Goal: Information Seeking & Learning: Learn about a topic

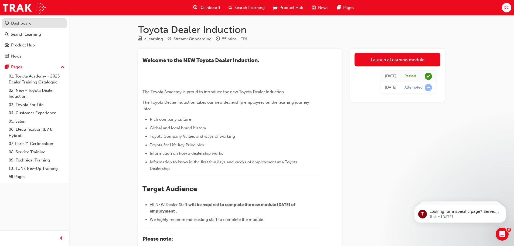
click at [32, 27] on link "Dashboard" at bounding box center [34, 23] width 65 height 10
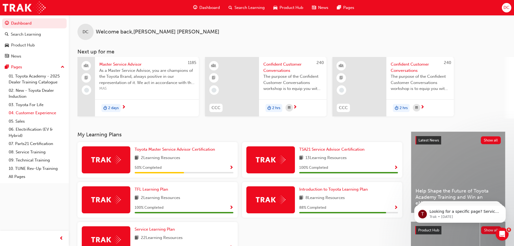
click at [35, 112] on link "04. Customer Experience" at bounding box center [36, 113] width 60 height 8
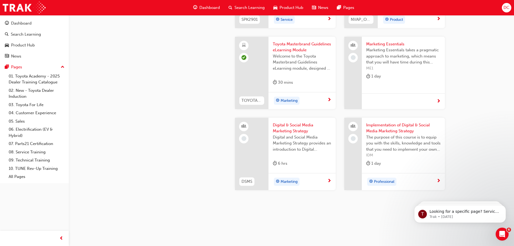
scroll to position [1038, 0]
click at [23, 105] on link "03. Toyota For Life" at bounding box center [36, 105] width 60 height 8
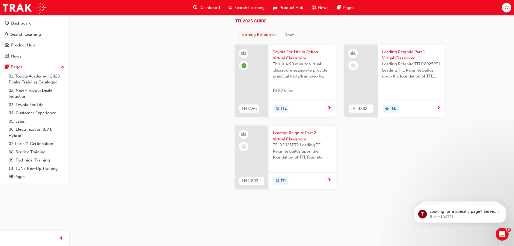
scroll to position [547, 0]
click at [21, 122] on link "05. Sales" at bounding box center [36, 121] width 60 height 8
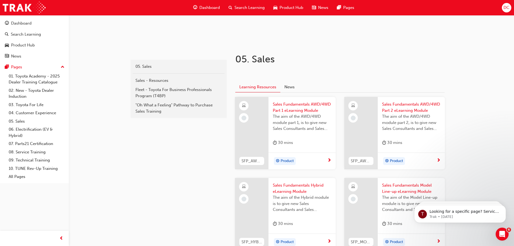
scroll to position [81, 0]
click at [298, 107] on span "Sales Fundamentals AWD/4WD Part 1 eLearning Module" at bounding box center [302, 107] width 59 height 12
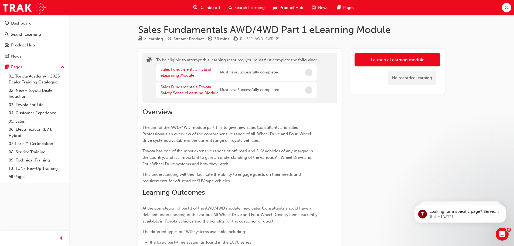
click at [180, 67] on link "Sales Fundamentals Hybrid eLearning Module" at bounding box center [186, 72] width 51 height 11
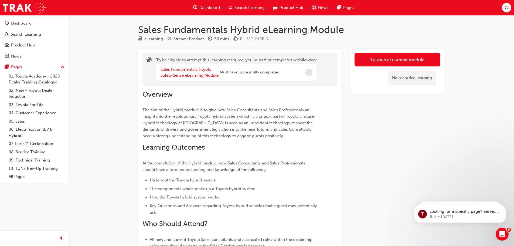
click at [185, 70] on link "Sales Fundamentals Toyota Safety Sense eLearning Module" at bounding box center [190, 72] width 58 height 11
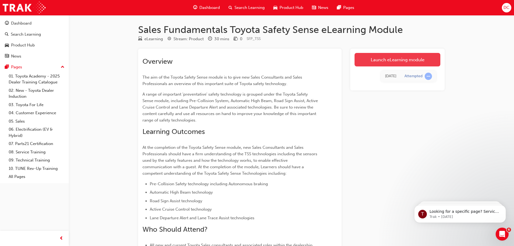
click at [411, 62] on link "Launch eLearning module" at bounding box center [398, 59] width 86 height 13
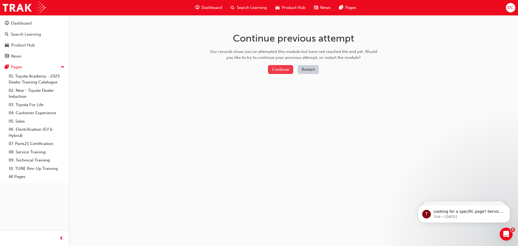
click at [276, 68] on button "Continue" at bounding box center [280, 69] width 25 height 9
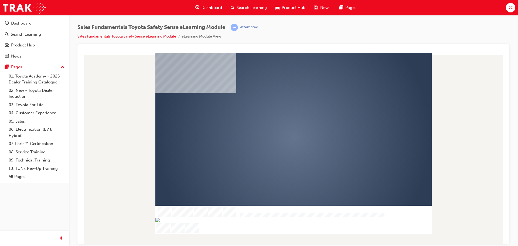
click at [278, 121] on div "play" at bounding box center [278, 121] width 0 height 0
